Goal: Find specific page/section: Find specific page/section

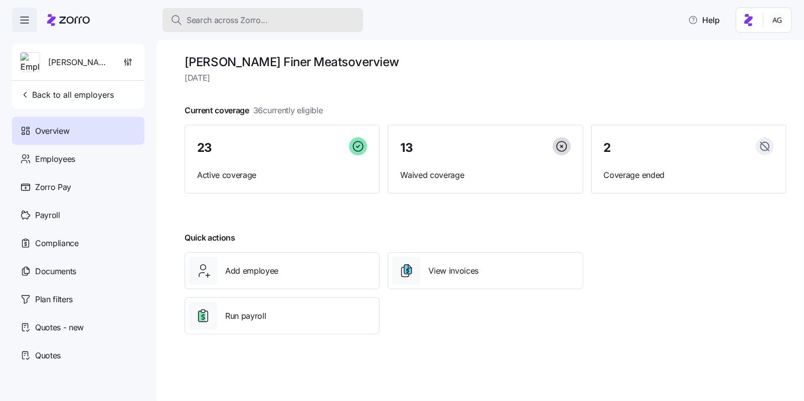
click at [275, 19] on div "Search across Zorro..." at bounding box center [262, 20] width 185 height 13
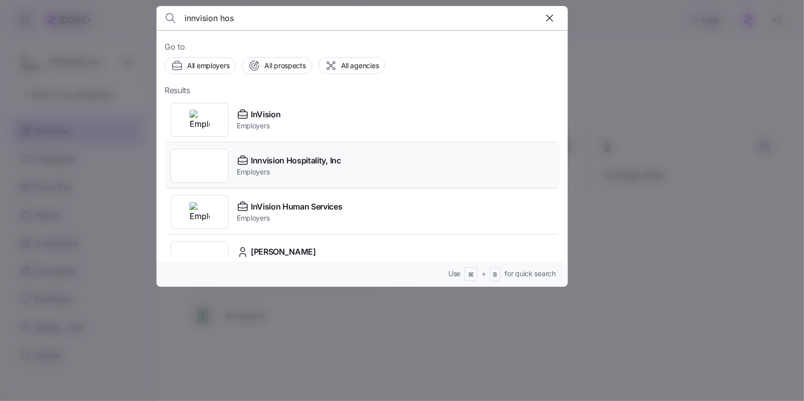
type input "innvision hos"
click at [266, 152] on div "Innvision Hospitality, Inc Employers" at bounding box center [361, 166] width 395 height 46
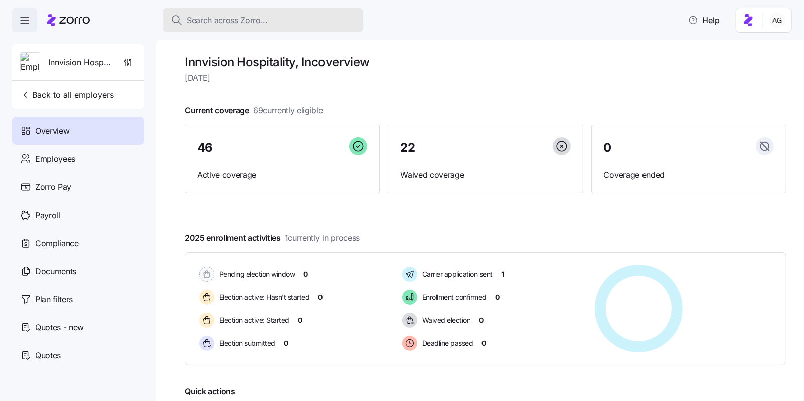
click at [212, 16] on span "Search across Zorro..." at bounding box center [227, 20] width 81 height 13
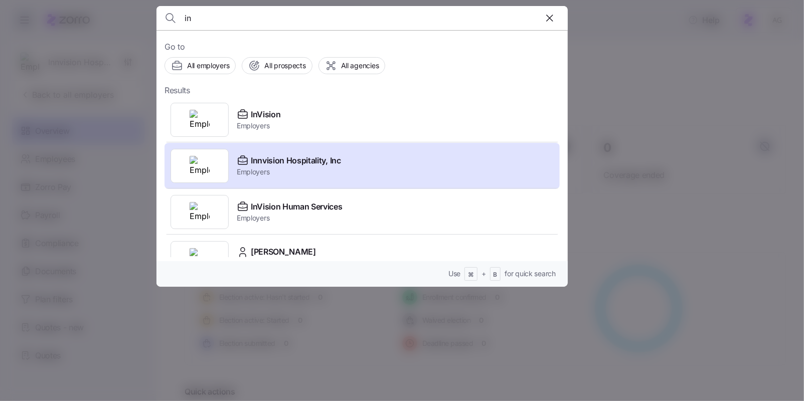
type input "i"
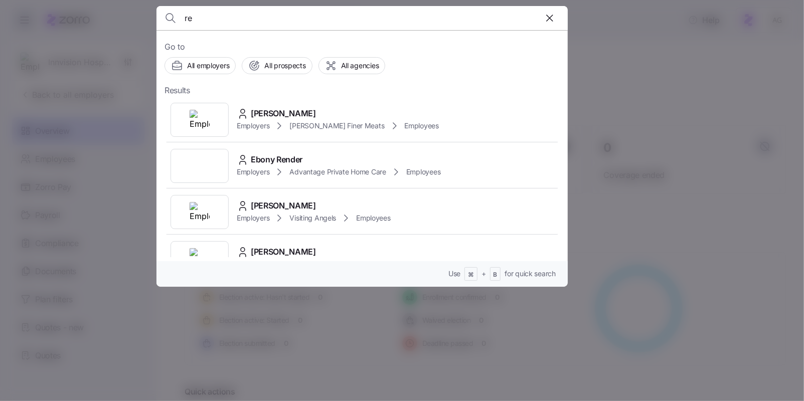
type input "r"
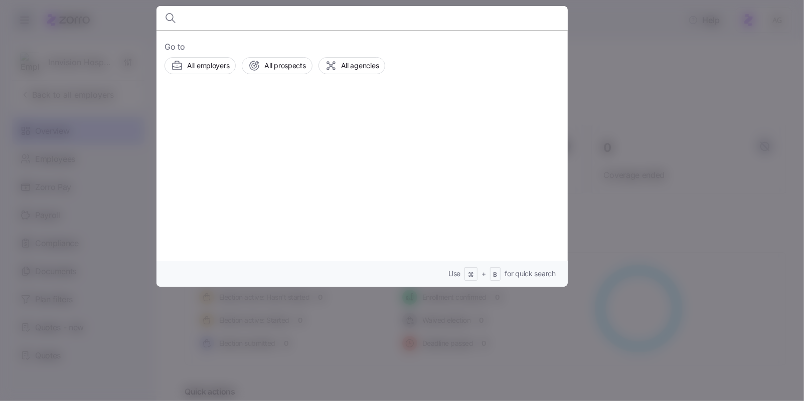
click at [641, 71] on div at bounding box center [402, 200] width 804 height 401
